Goal: Task Accomplishment & Management: Use online tool/utility

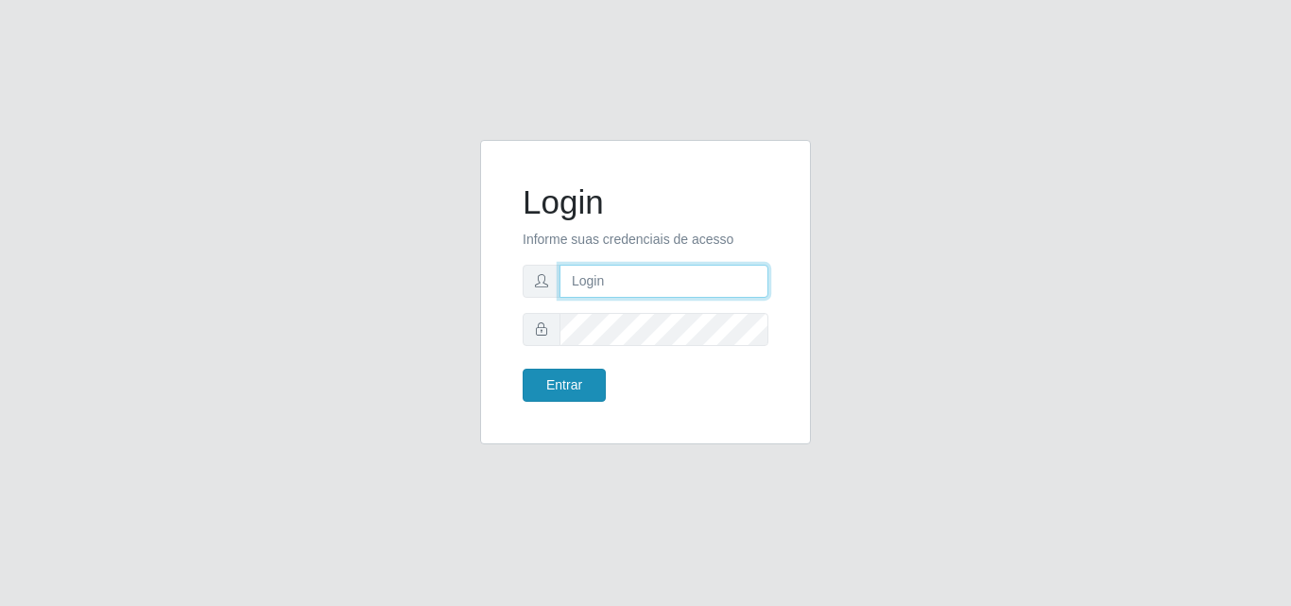
type input "[EMAIL_ADDRESS][DOMAIN_NAME]"
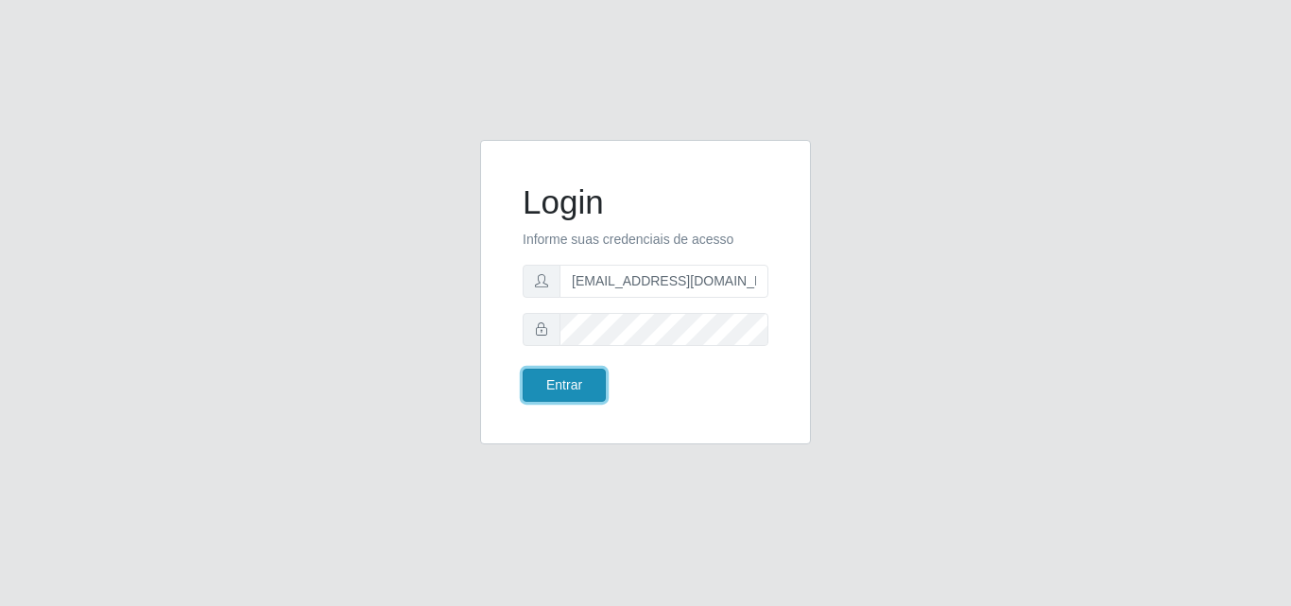
click at [549, 371] on button "Entrar" at bounding box center [564, 385] width 83 height 33
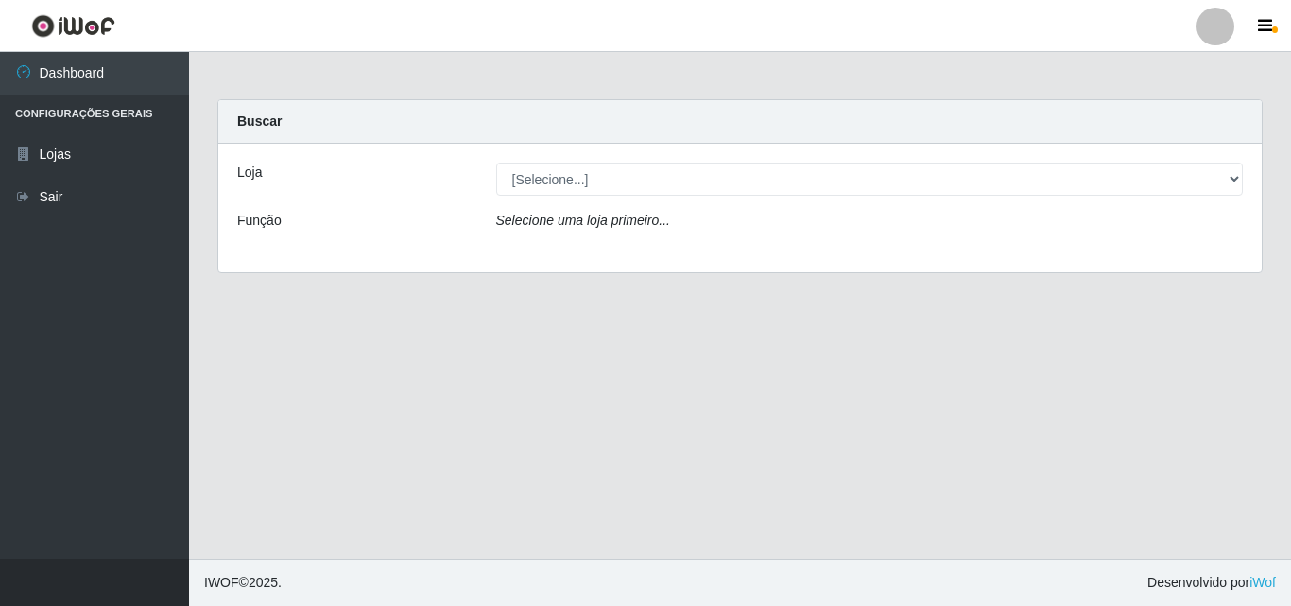
click at [291, 158] on div "Loja [Selecione...] Rede Potiguar 1 - Macaíba Função Selecione uma loja primeir…" at bounding box center [739, 208] width 1043 height 129
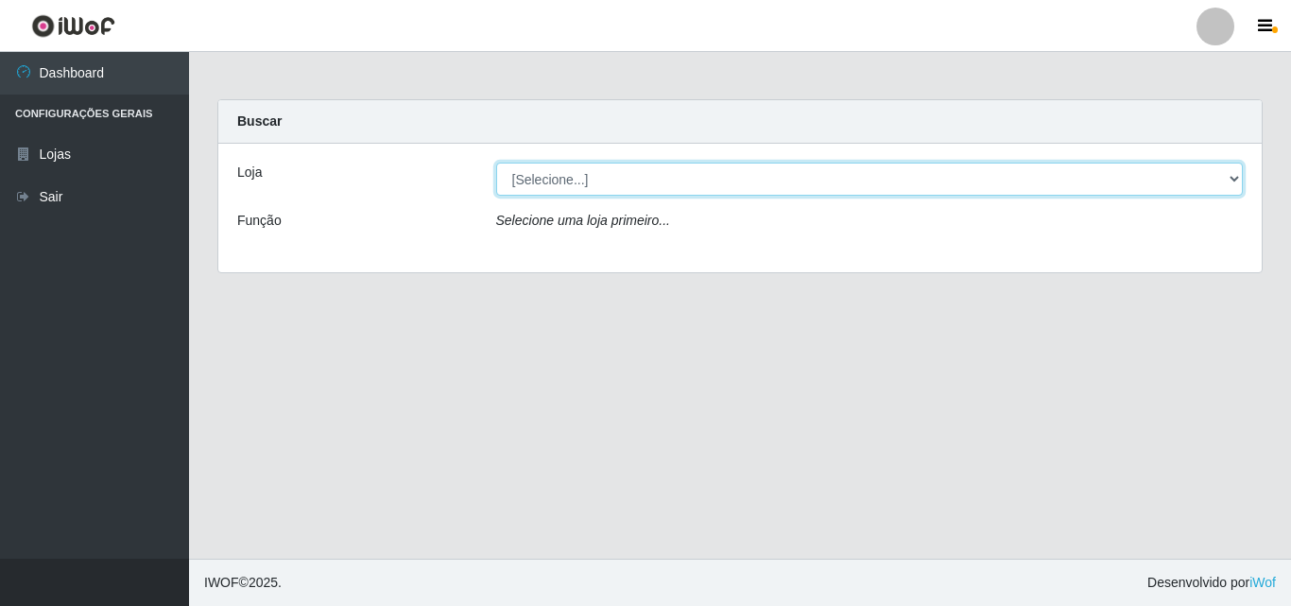
click at [510, 181] on select "[Selecione...] Rede Potiguar 1 - Macaíba" at bounding box center [870, 179] width 748 height 33
select select "100"
click at [496, 163] on select "[Selecione...] Rede Potiguar 1 - Macaíba" at bounding box center [870, 179] width 748 height 33
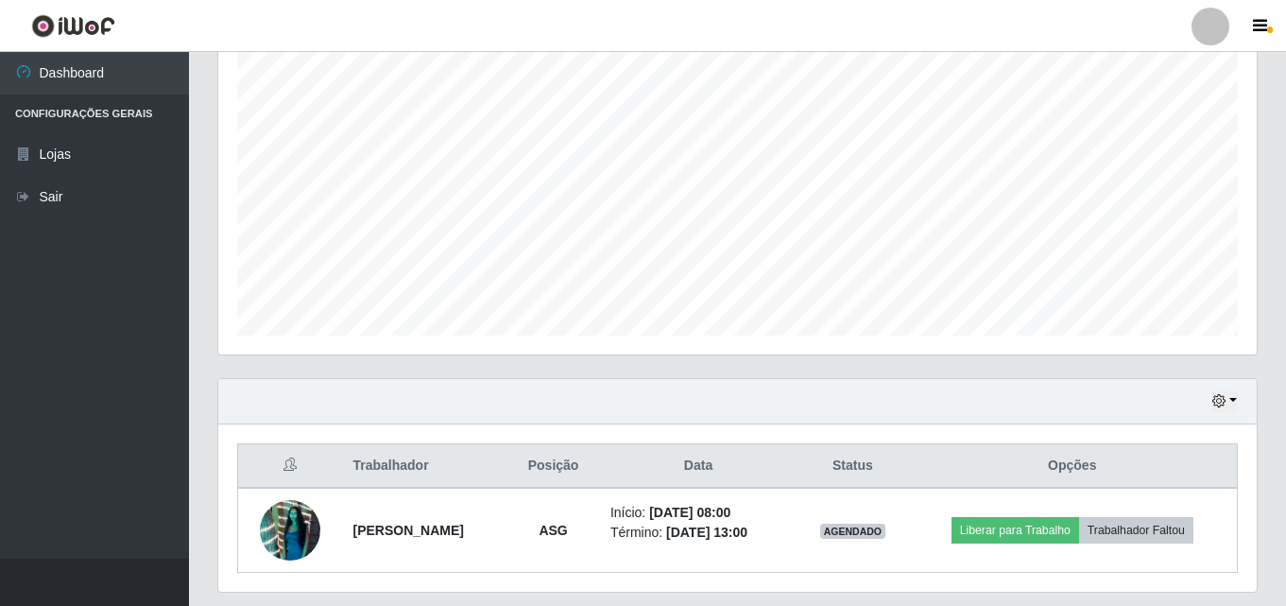
scroll to position [397, 0]
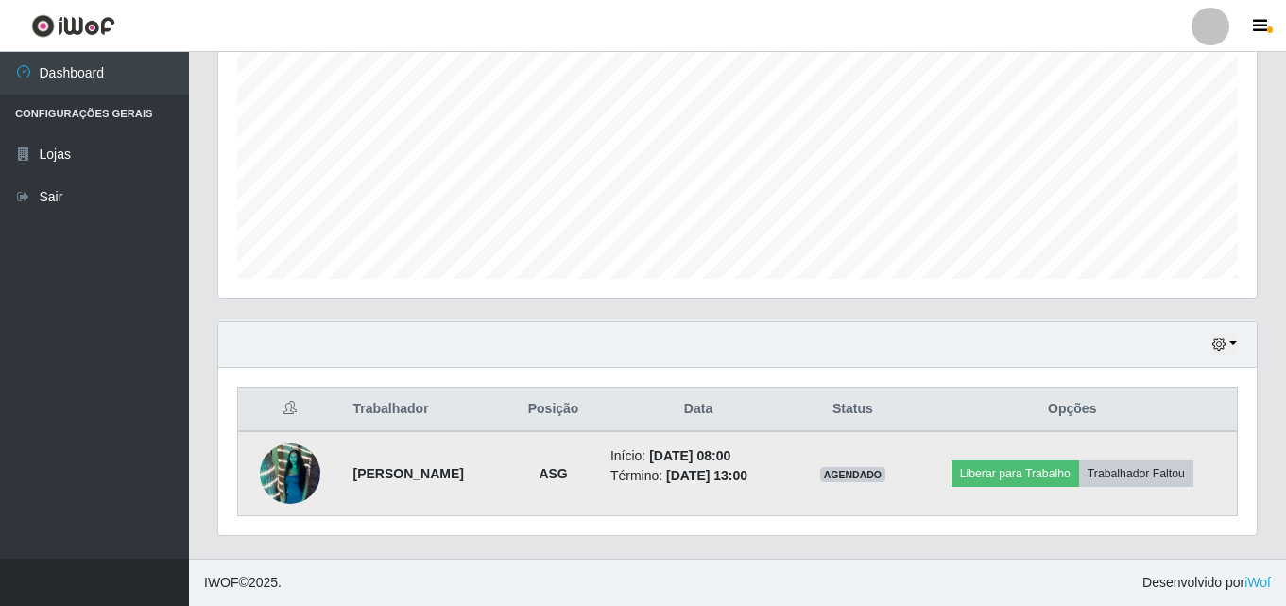
click at [284, 485] on img at bounding box center [290, 474] width 60 height 108
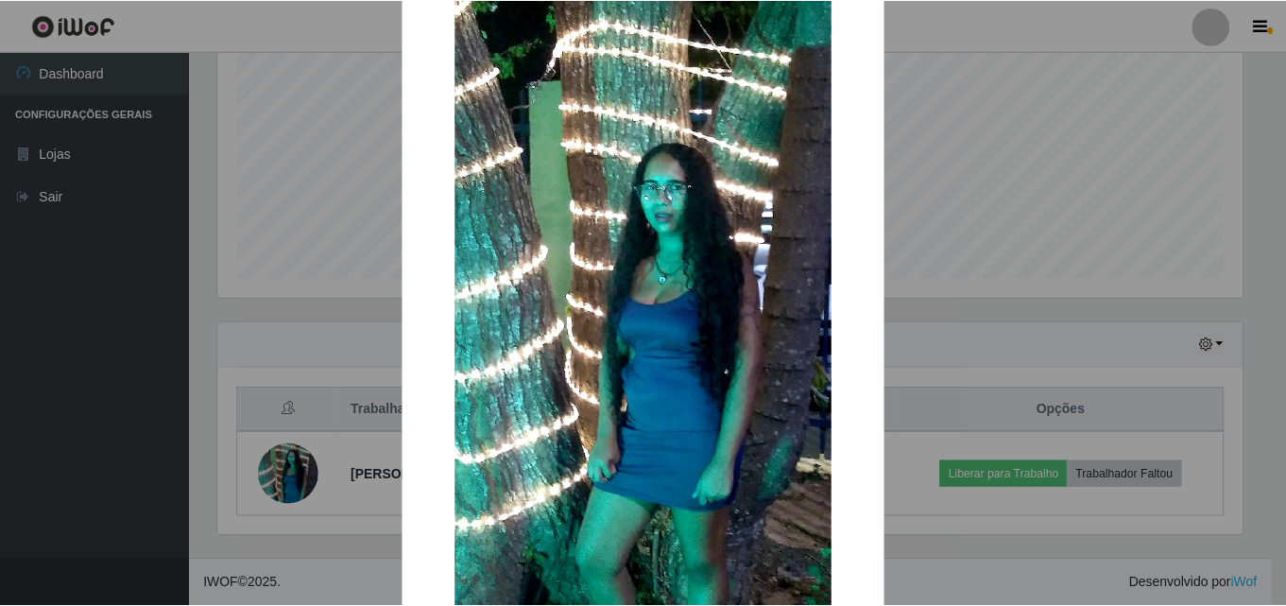
scroll to position [137, 0]
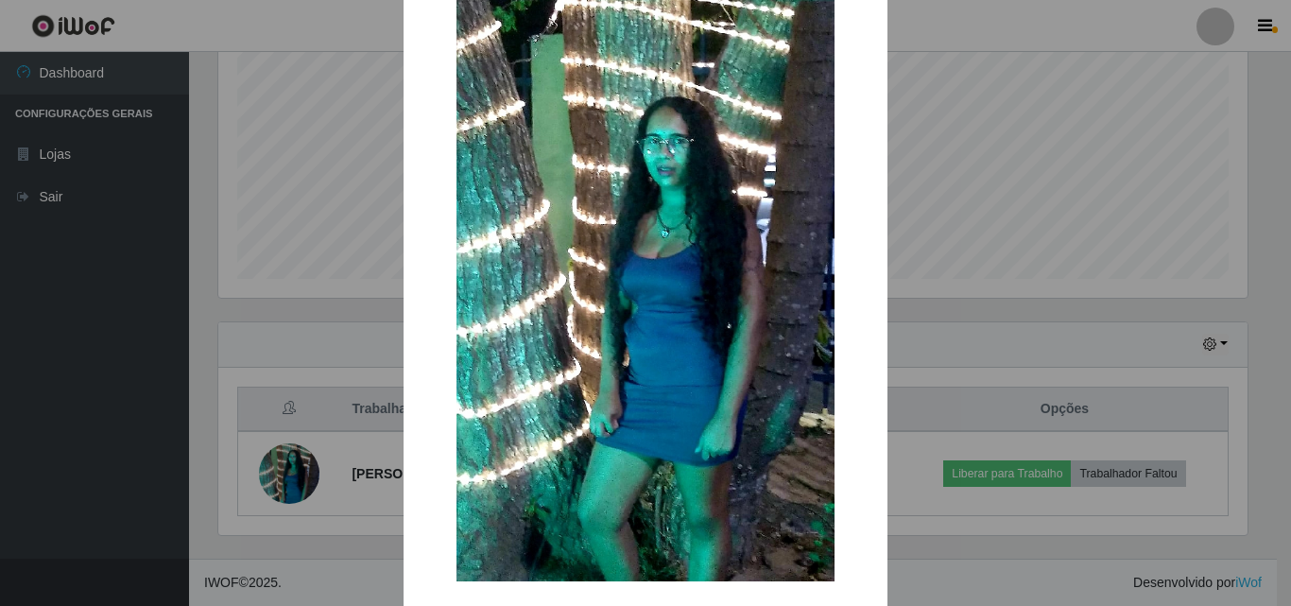
click at [422, 392] on div "×" at bounding box center [645, 245] width 446 height 710
click at [166, 246] on div "× OK Cancel" at bounding box center [645, 303] width 1291 height 606
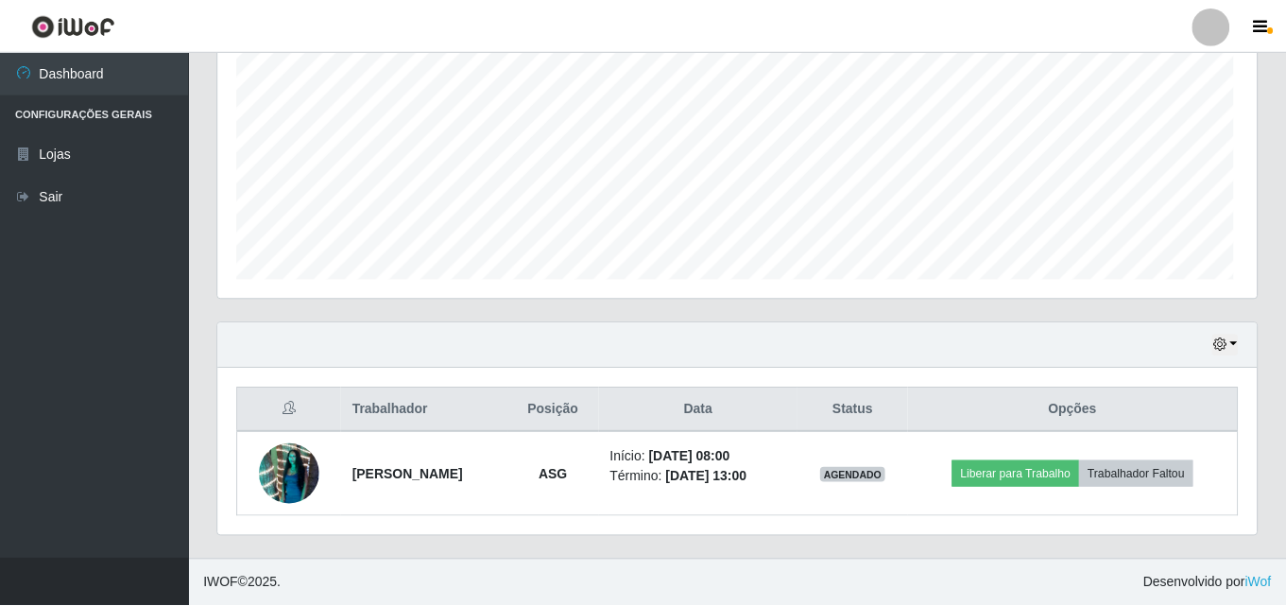
scroll to position [392, 1039]
